Goal: Information Seeking & Learning: Learn about a topic

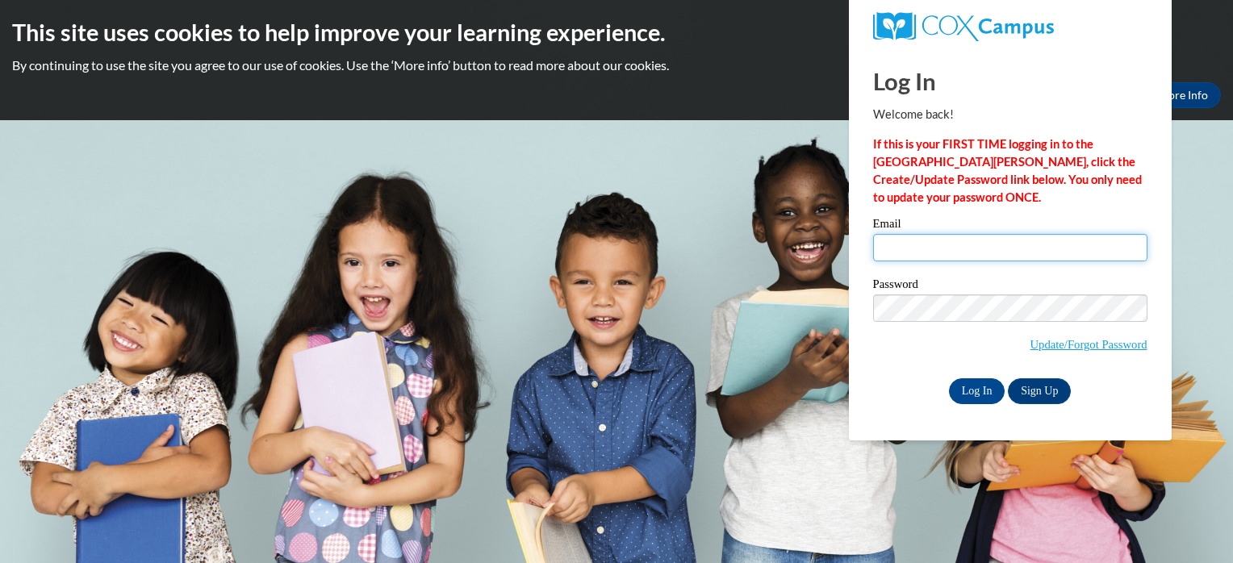
click at [951, 257] on input "Email" at bounding box center [1010, 247] width 274 height 27
type input "jaynaburlison@yahoo.com"
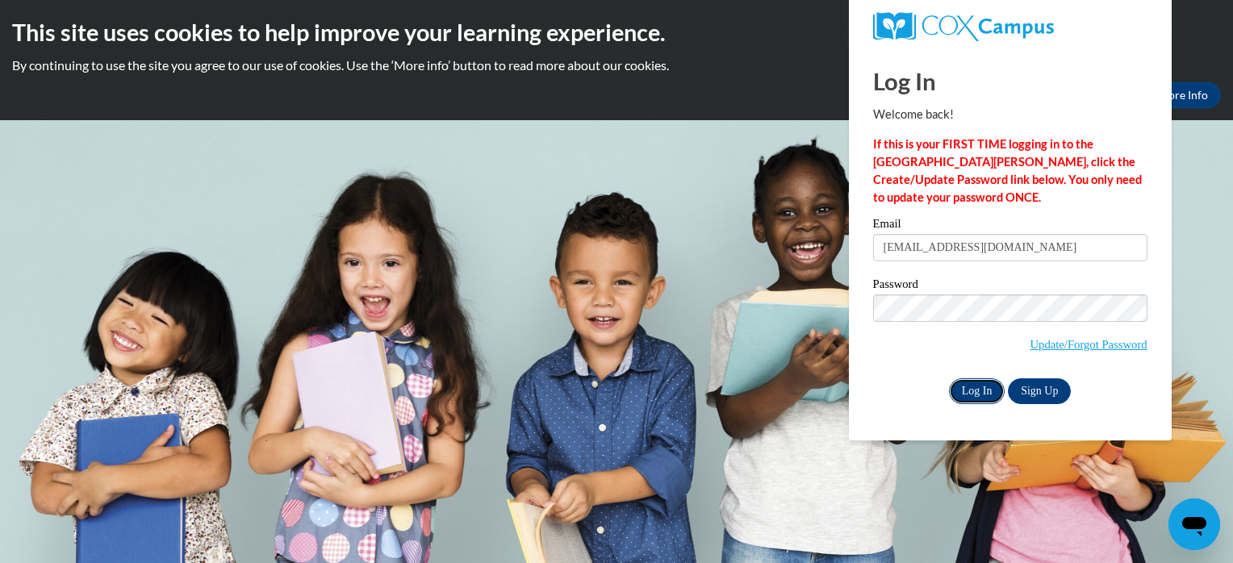
click at [968, 389] on input "Log In" at bounding box center [977, 391] width 56 height 26
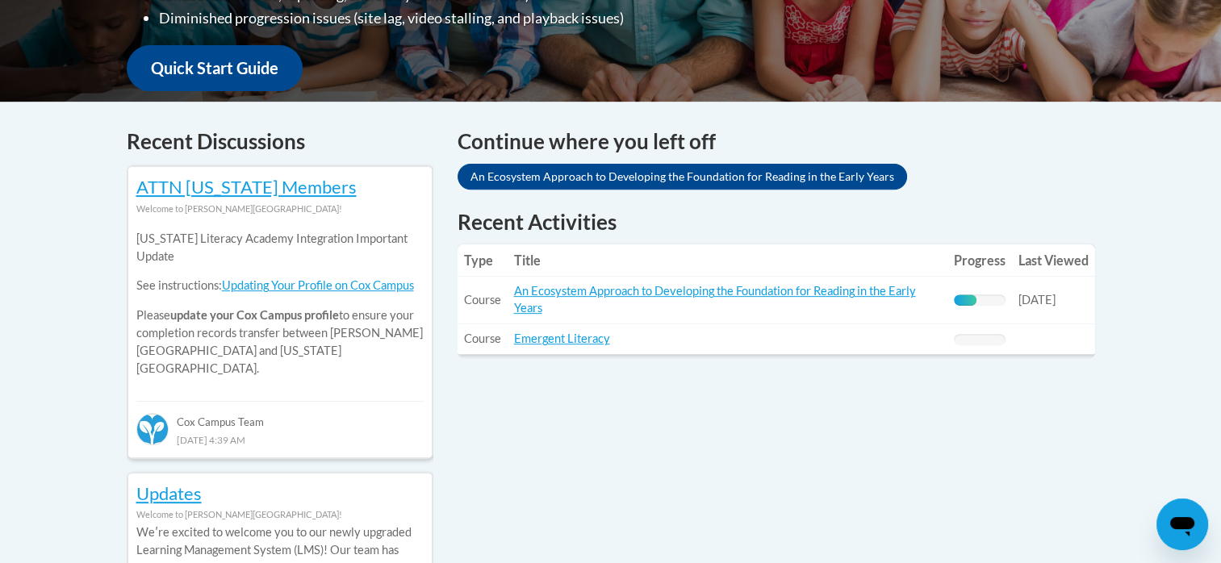
scroll to position [596, 0]
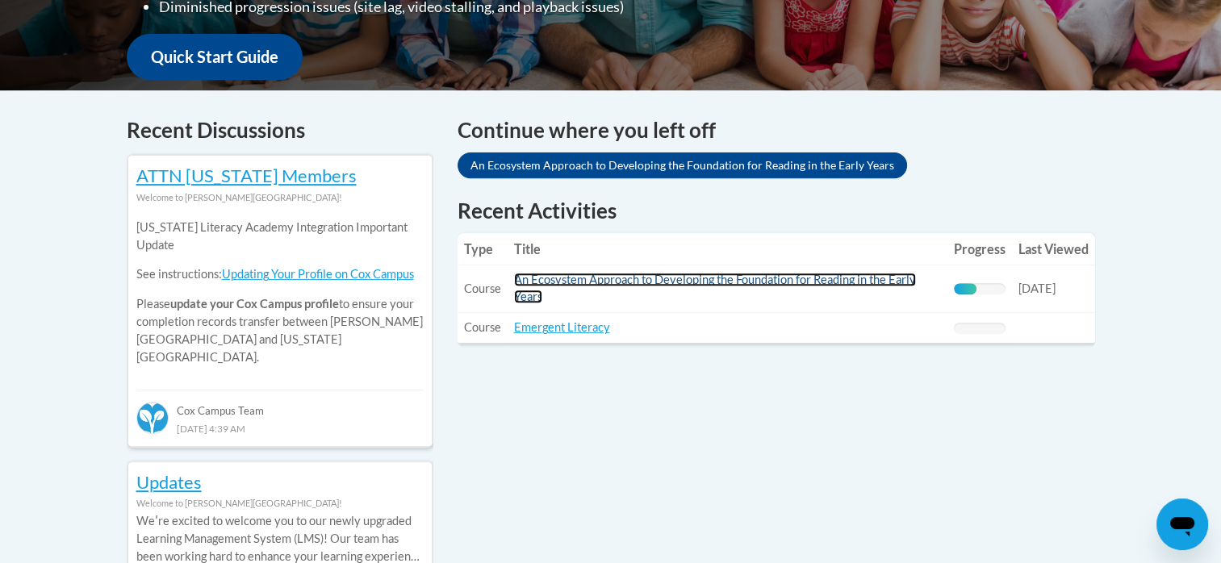
click at [877, 276] on link "An Ecosystem Approach to Developing the Foundation for Reading in the Early Yea…" at bounding box center [715, 288] width 402 height 31
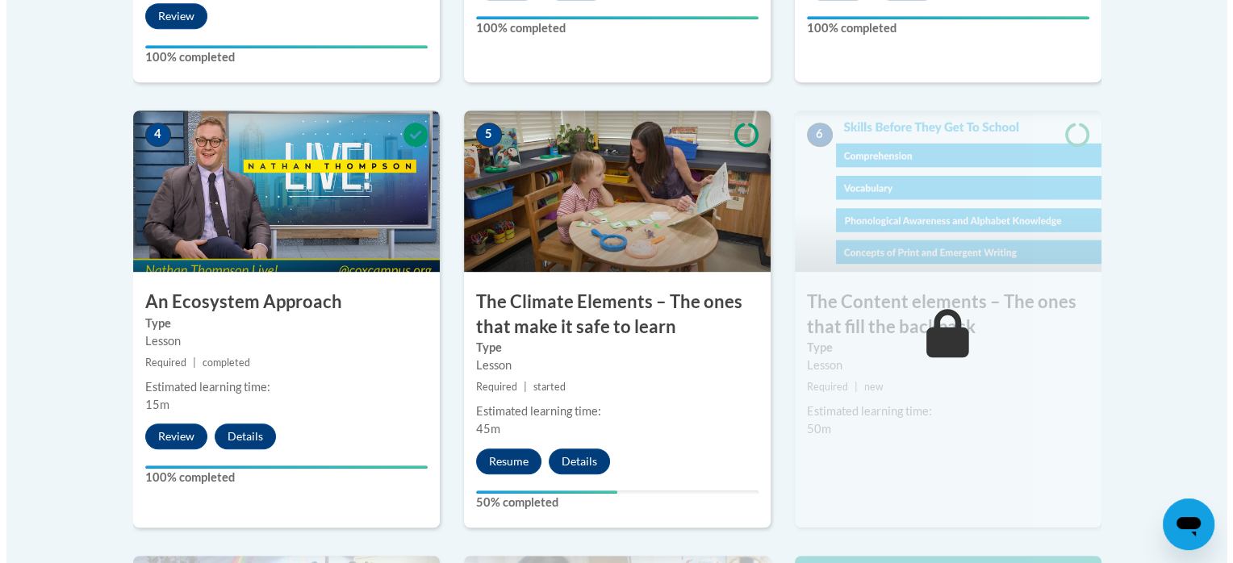
scroll to position [935, 0]
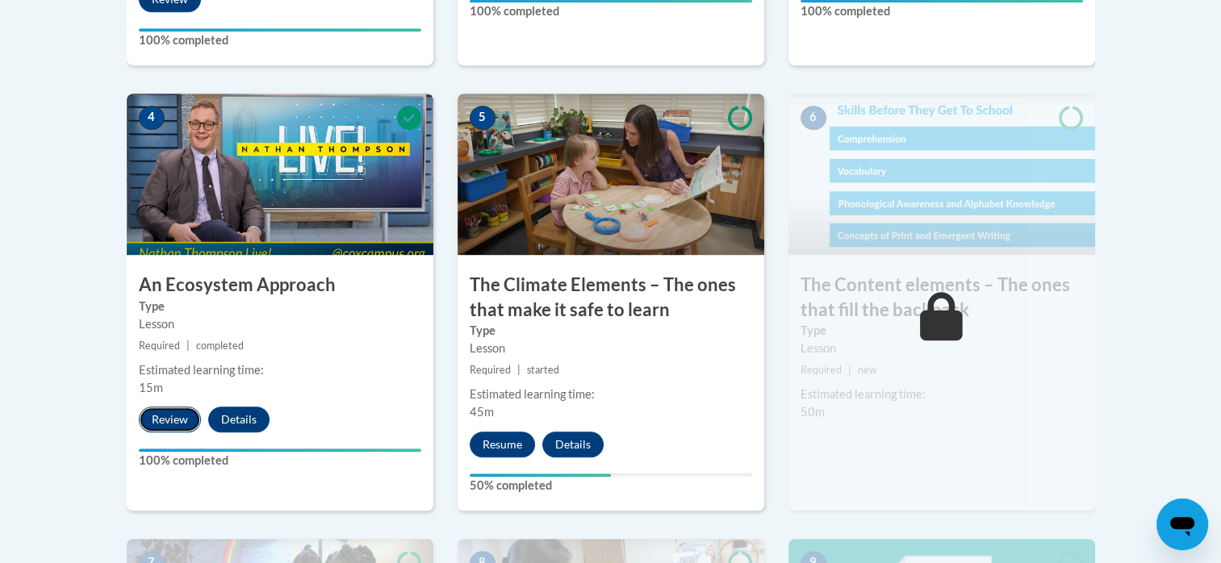
click at [178, 423] on button "Review" at bounding box center [170, 420] width 62 height 26
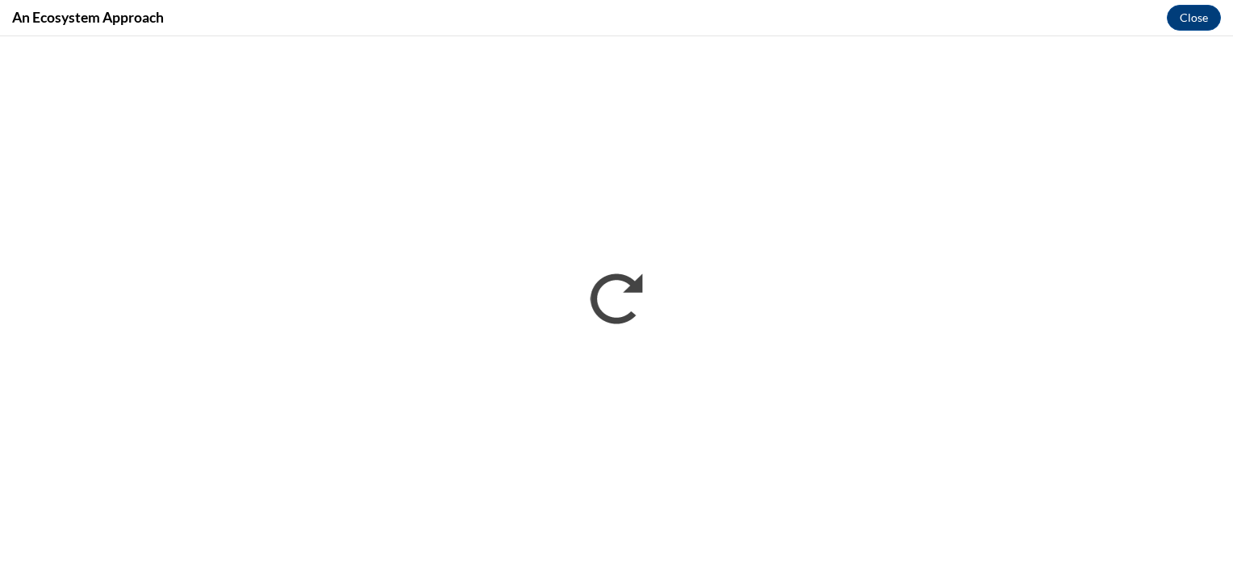
scroll to position [0, 0]
click at [1191, 24] on button "Close" at bounding box center [1194, 18] width 54 height 26
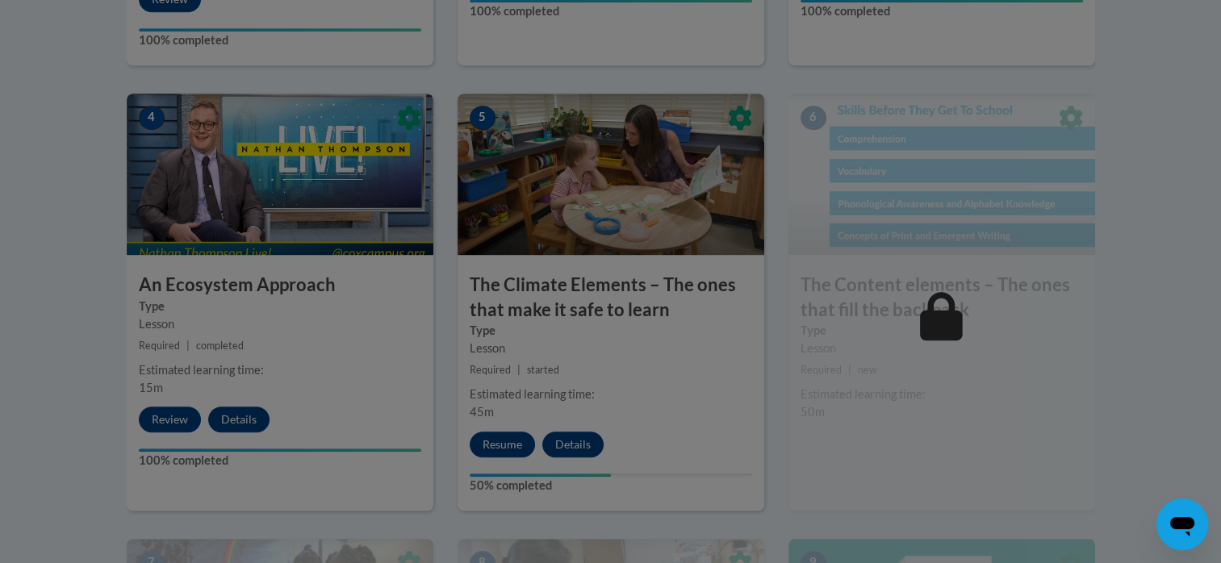
click at [495, 444] on div at bounding box center [610, 281] width 1221 height 563
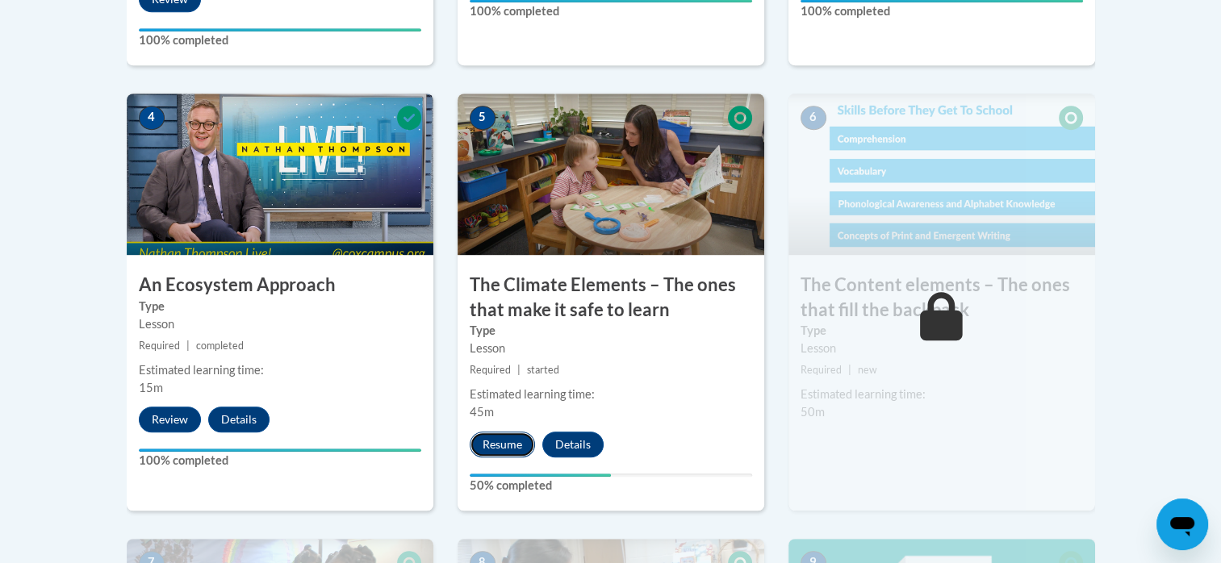
click at [510, 441] on button "Resume" at bounding box center [502, 445] width 65 height 26
